Goal: Information Seeking & Learning: Learn about a topic

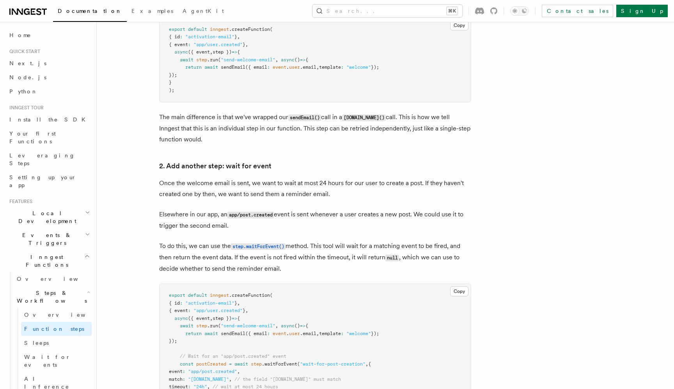
scroll to position [53, 0]
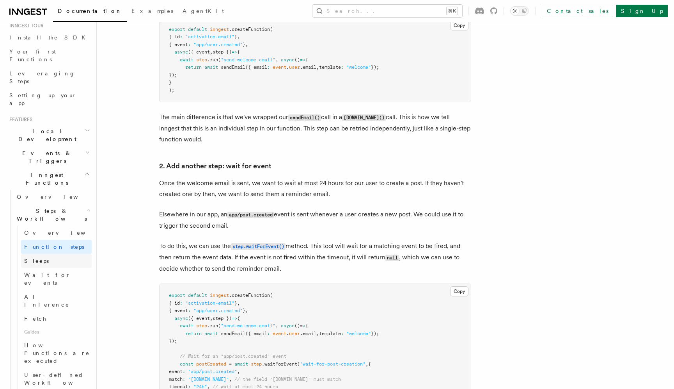
scroll to position [98, 0]
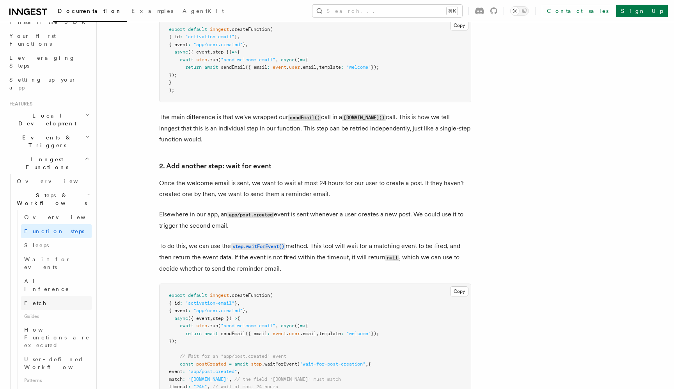
click at [46, 296] on link "Fetch" at bounding box center [56, 303] width 71 height 14
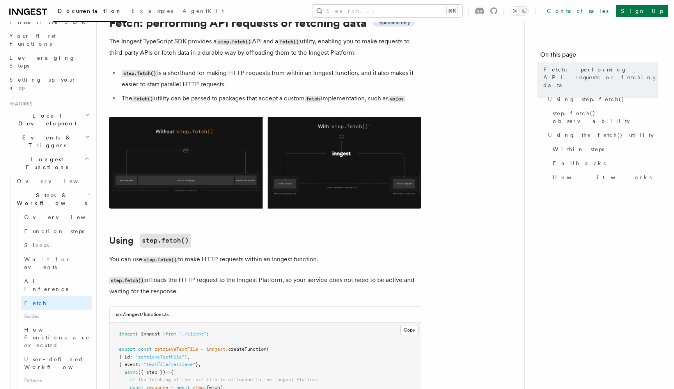
scroll to position [35, 0]
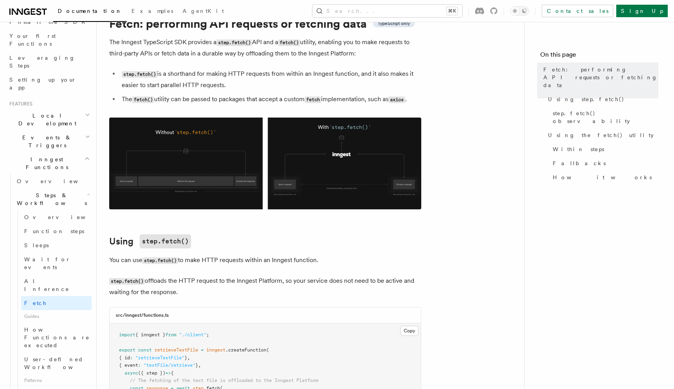
click at [193, 161] on img at bounding box center [265, 163] width 312 height 92
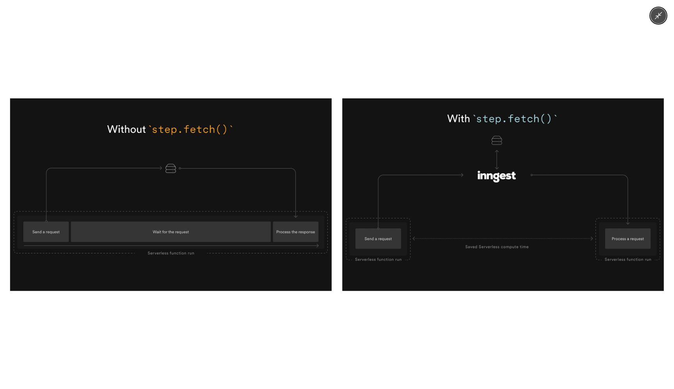
click at [660, 19] on icon "Minimize image" at bounding box center [658, 15] width 9 height 9
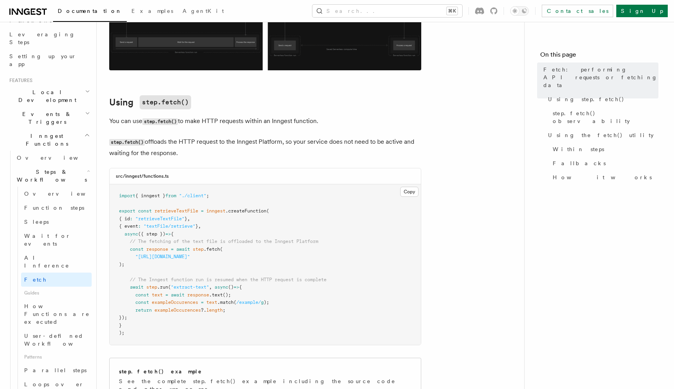
scroll to position [176, 0]
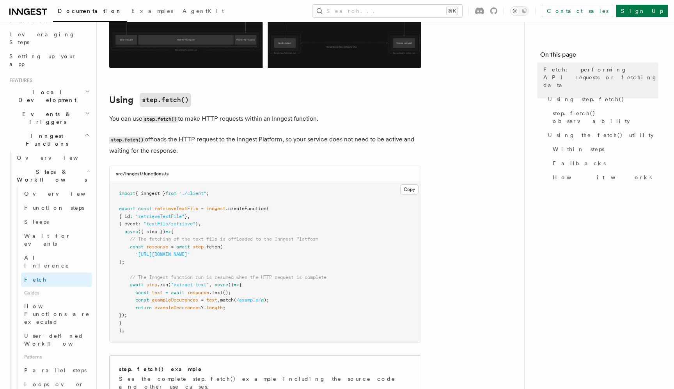
click at [399, 124] on p "You can use step.fetch() to make HTTP requests within an Inngest function." at bounding box center [265, 118] width 312 height 11
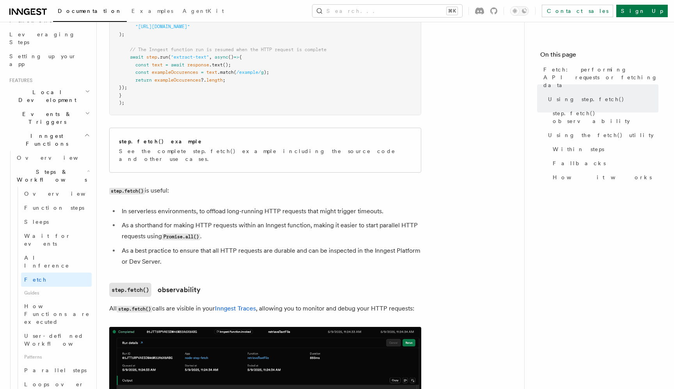
scroll to position [404, 0]
